Goal: Transaction & Acquisition: Purchase product/service

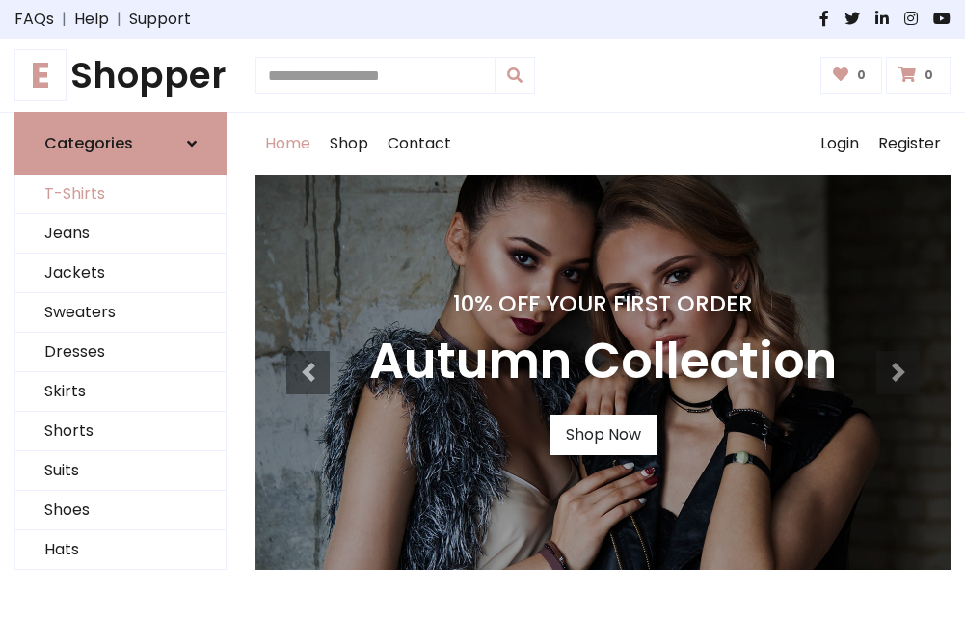
click at [120, 195] on link "T-Shirts" at bounding box center [120, 194] width 210 height 40
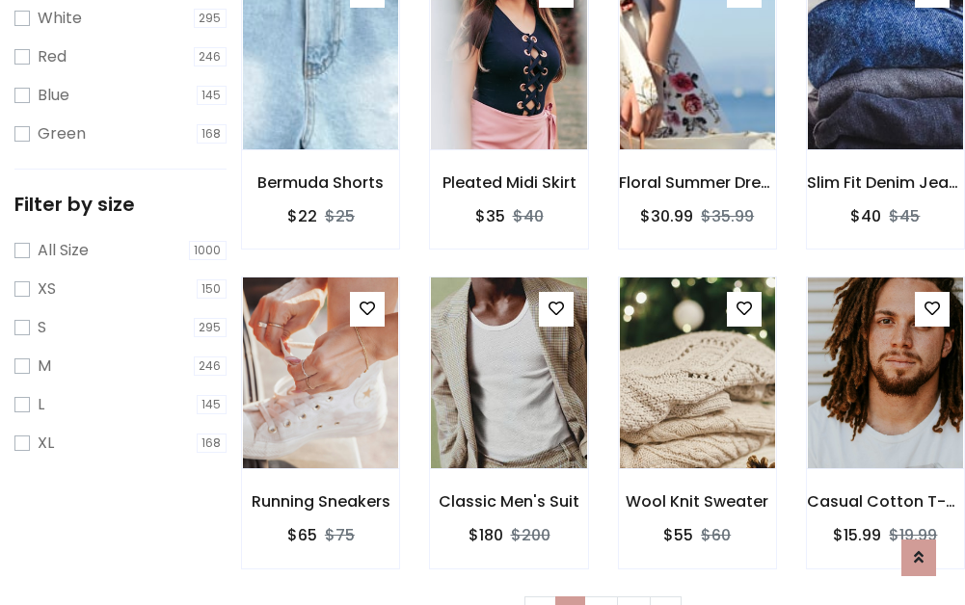
scroll to position [35, 0]
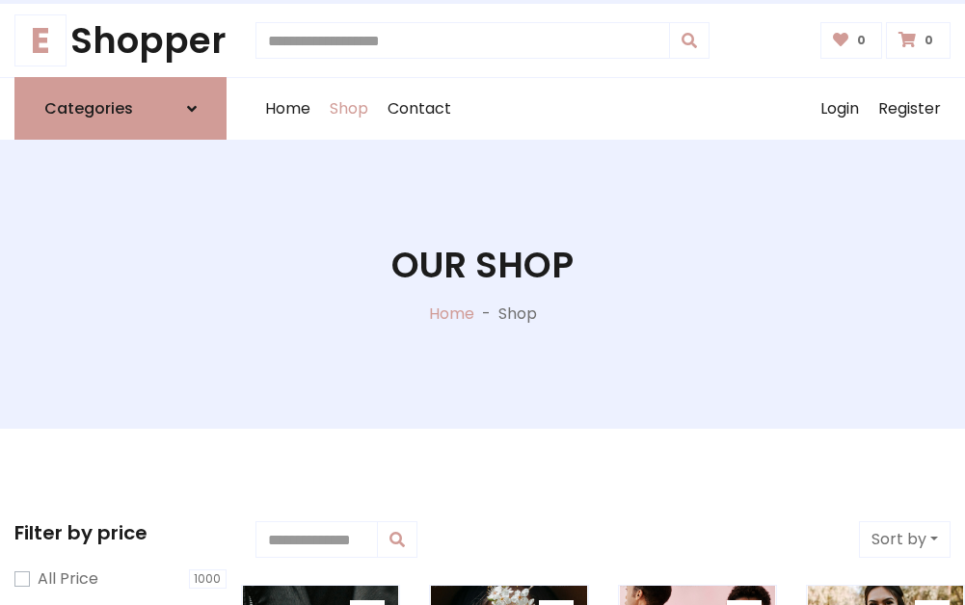
click at [482, 284] on h1 "Our Shop" at bounding box center [482, 265] width 182 height 42
click at [602, 109] on div "Home Shop Contact Log out Login Register" at bounding box center [602, 109] width 695 height 62
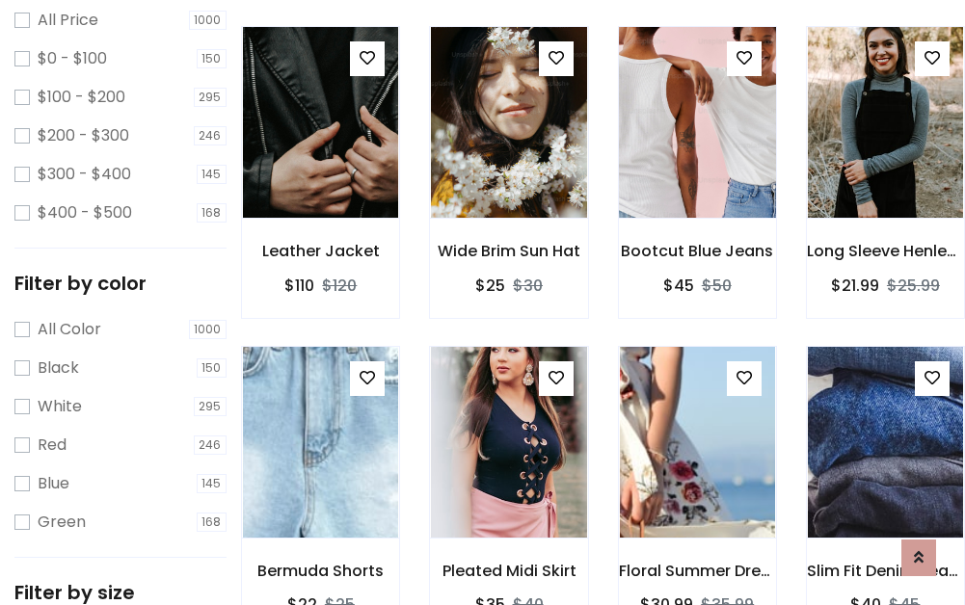
click at [697, 158] on img at bounding box center [697, 122] width 186 height 463
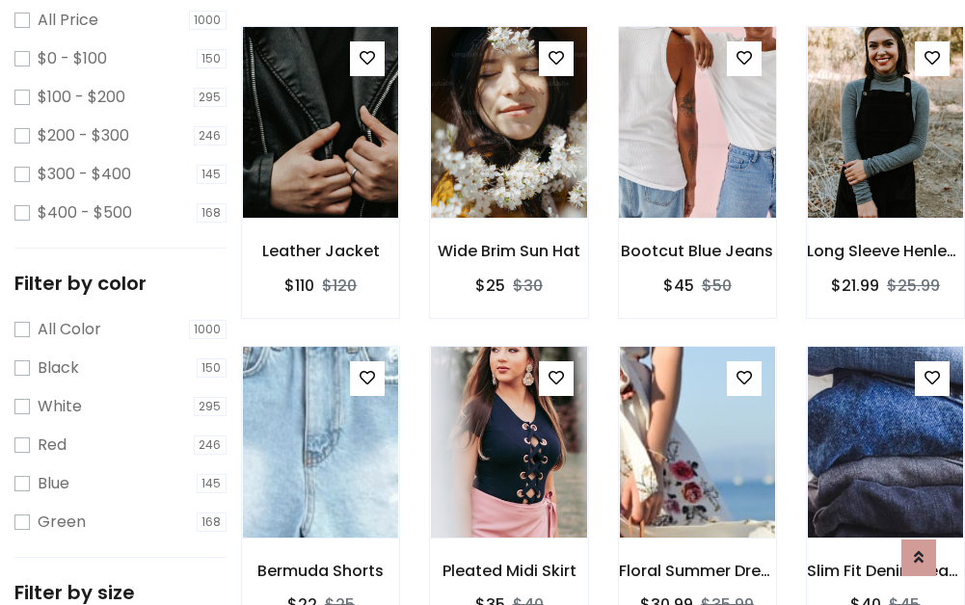
scroll to position [559, 0]
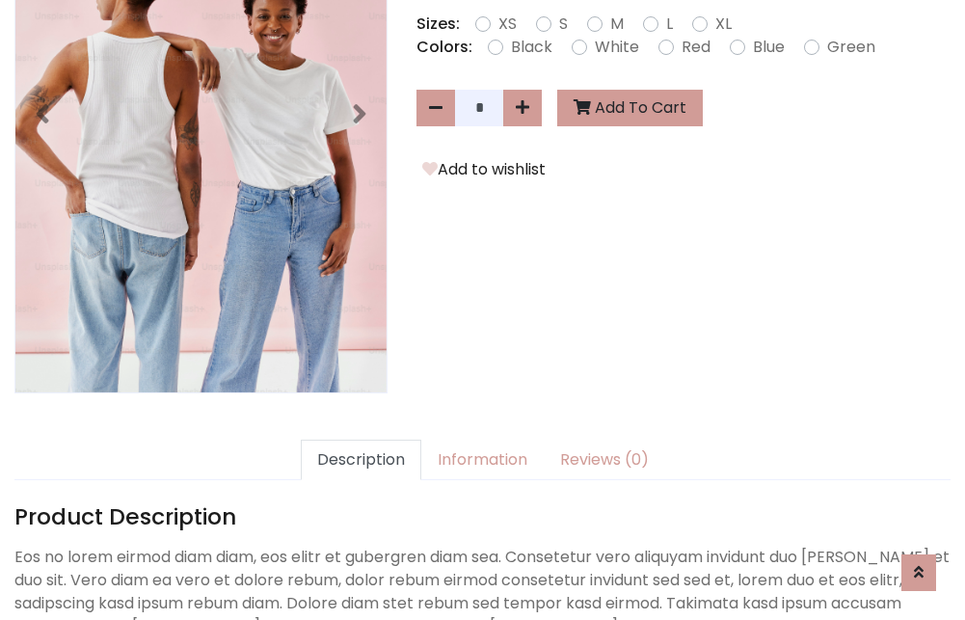
scroll to position [471, 0]
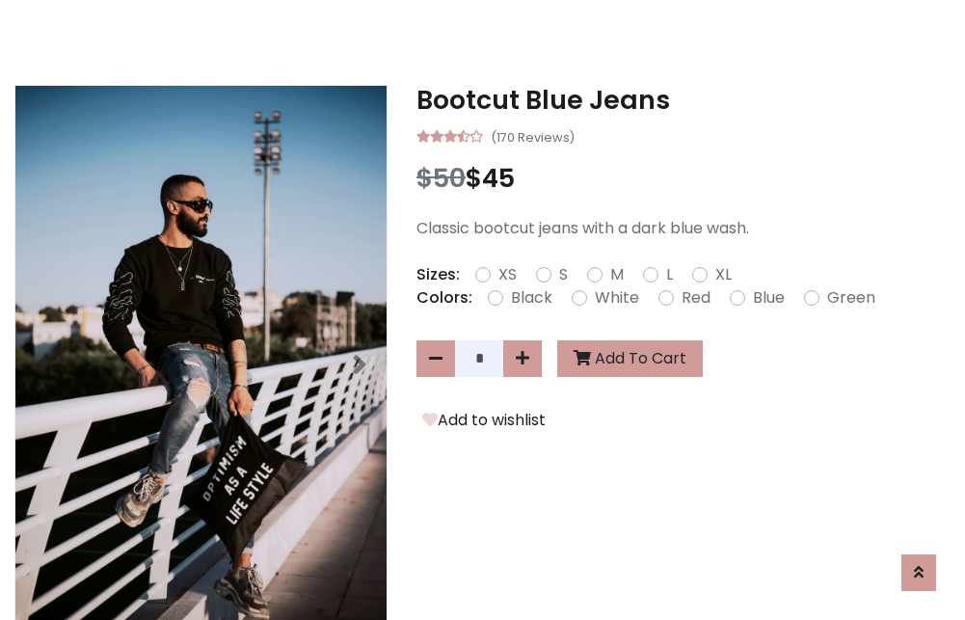
click at [683, 100] on h3 "Bootcut Blue Jeans" at bounding box center [683, 100] width 534 height 31
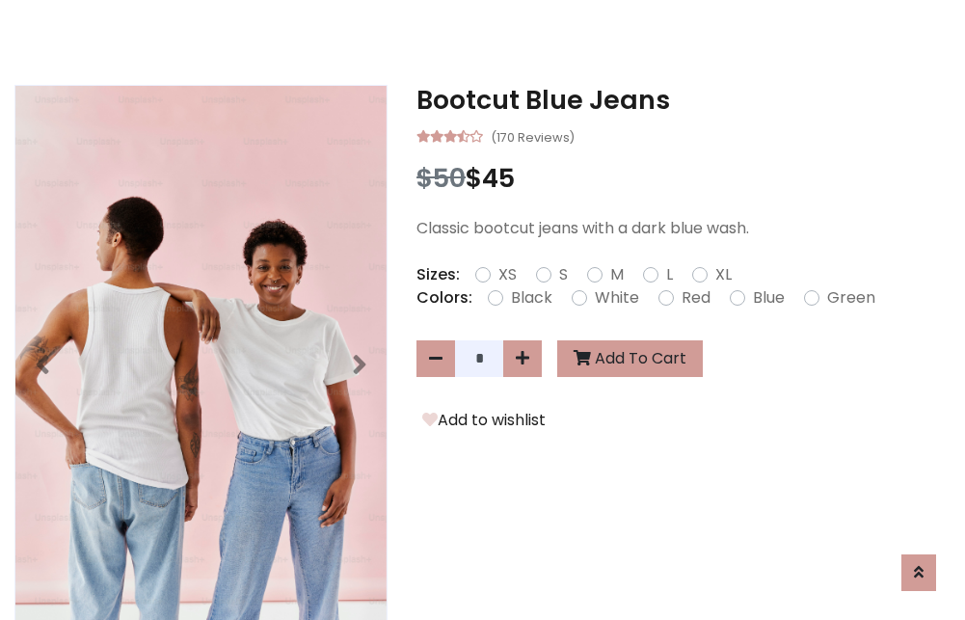
click at [683, 100] on h3 "Bootcut Blue Jeans" at bounding box center [683, 100] width 534 height 31
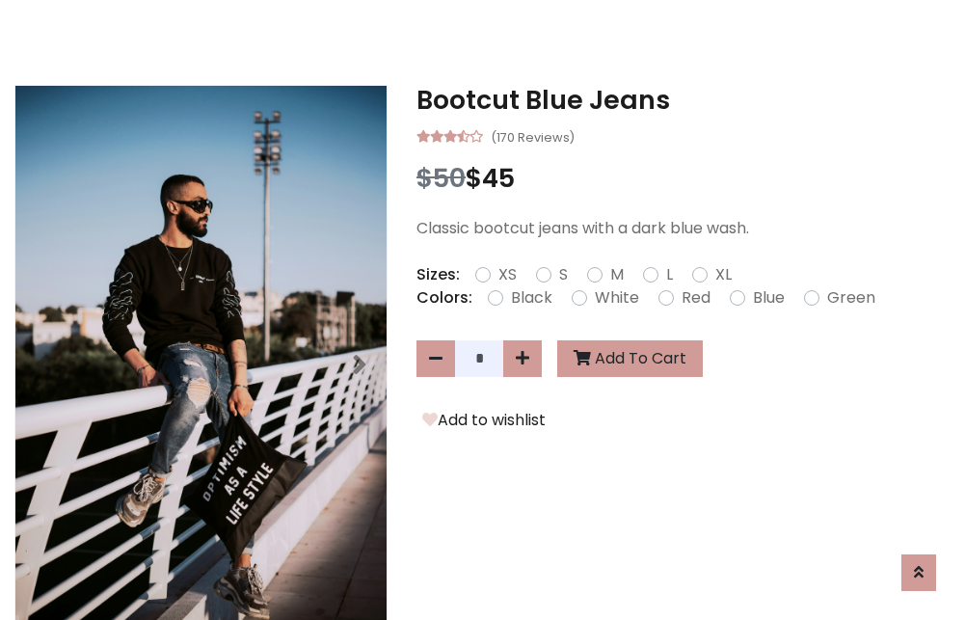
click at [683, 100] on h3 "Bootcut Blue Jeans" at bounding box center [683, 100] width 534 height 31
